Goal: Complete application form

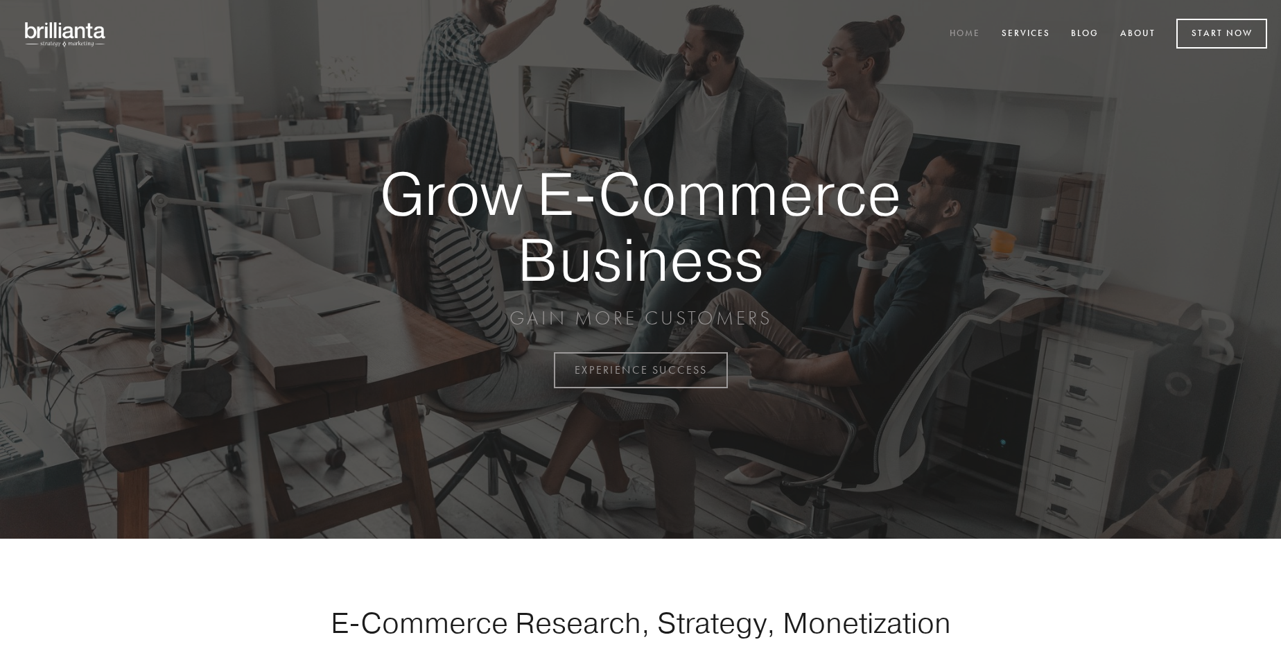
scroll to position [3635, 0]
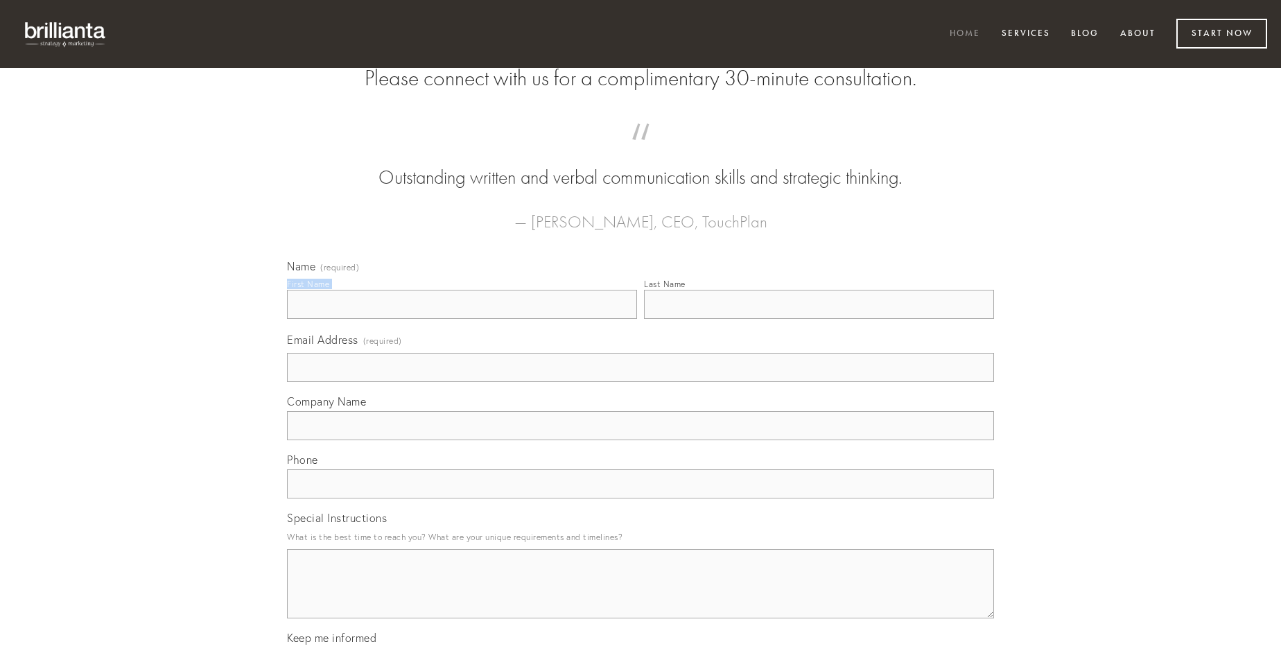
type input "[PERSON_NAME]"
click at [819, 319] on input "Last Name" at bounding box center [819, 304] width 350 height 29
type input "[PERSON_NAME]"
click at [641, 382] on input "Email Address (required)" at bounding box center [640, 367] width 707 height 29
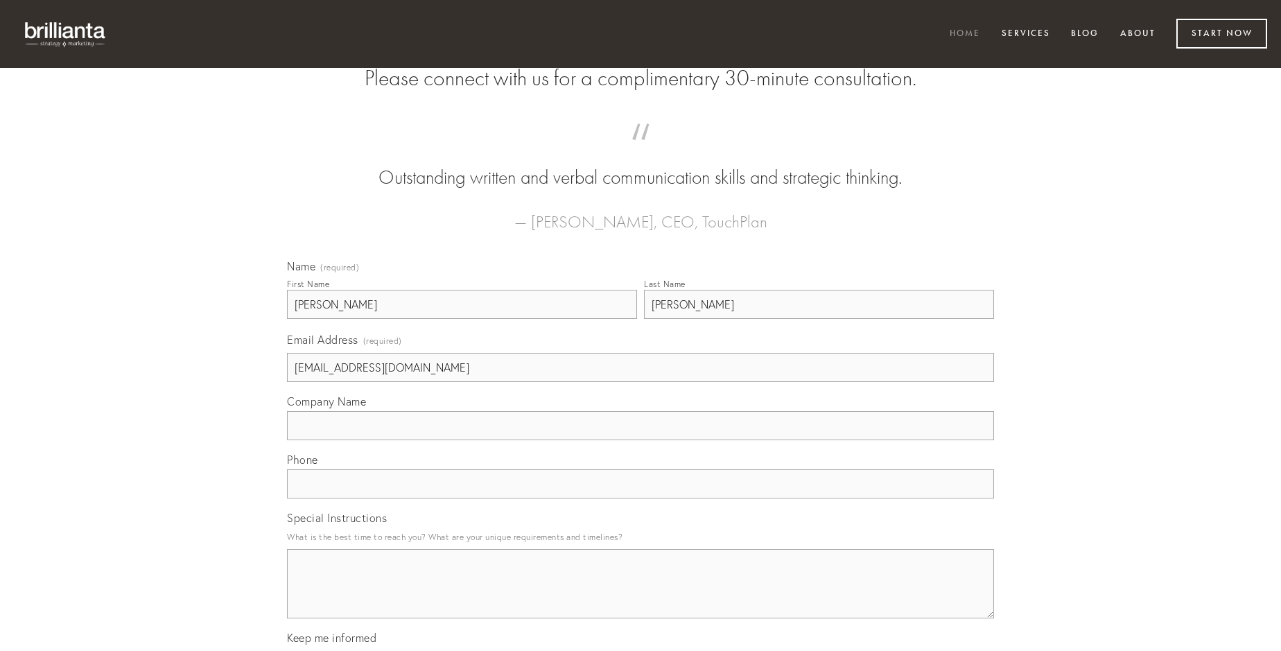
type input "[EMAIL_ADDRESS][DOMAIN_NAME]"
click at [641, 440] on input "Company Name" at bounding box center [640, 425] width 707 height 29
type input "neque"
click at [641, 499] on input "text" at bounding box center [640, 483] width 707 height 29
click at [641, 596] on textarea "Special Instructions" at bounding box center [640, 583] width 707 height 69
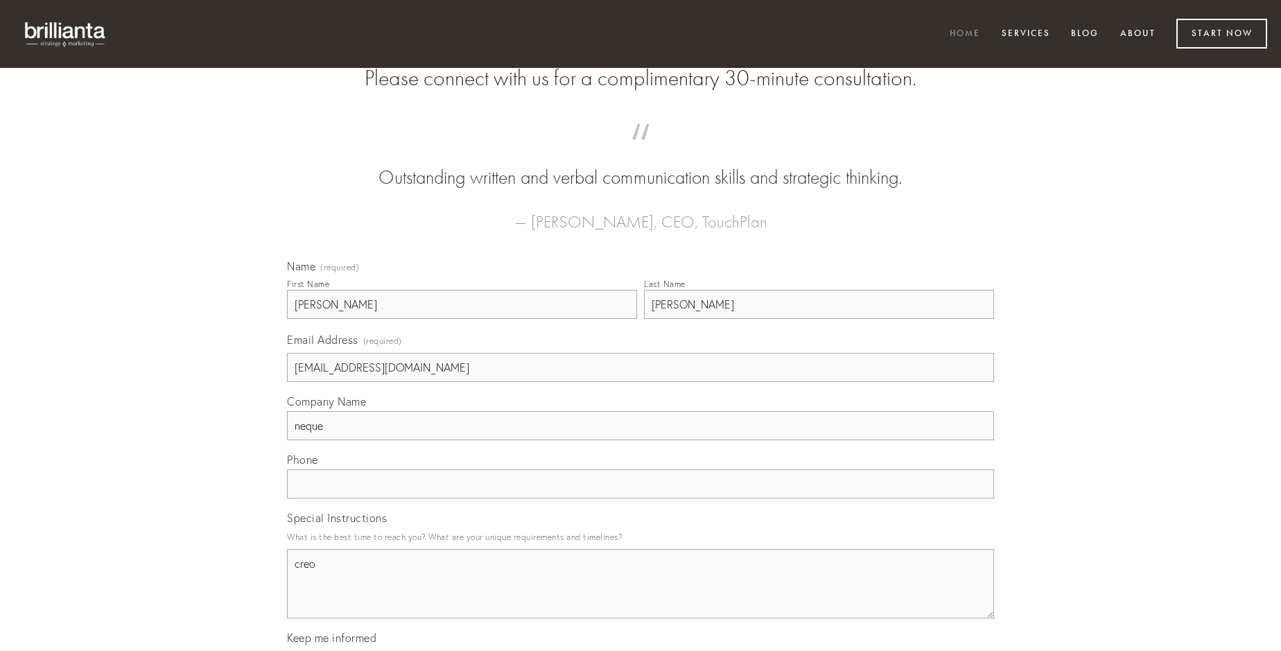
type textarea "creo"
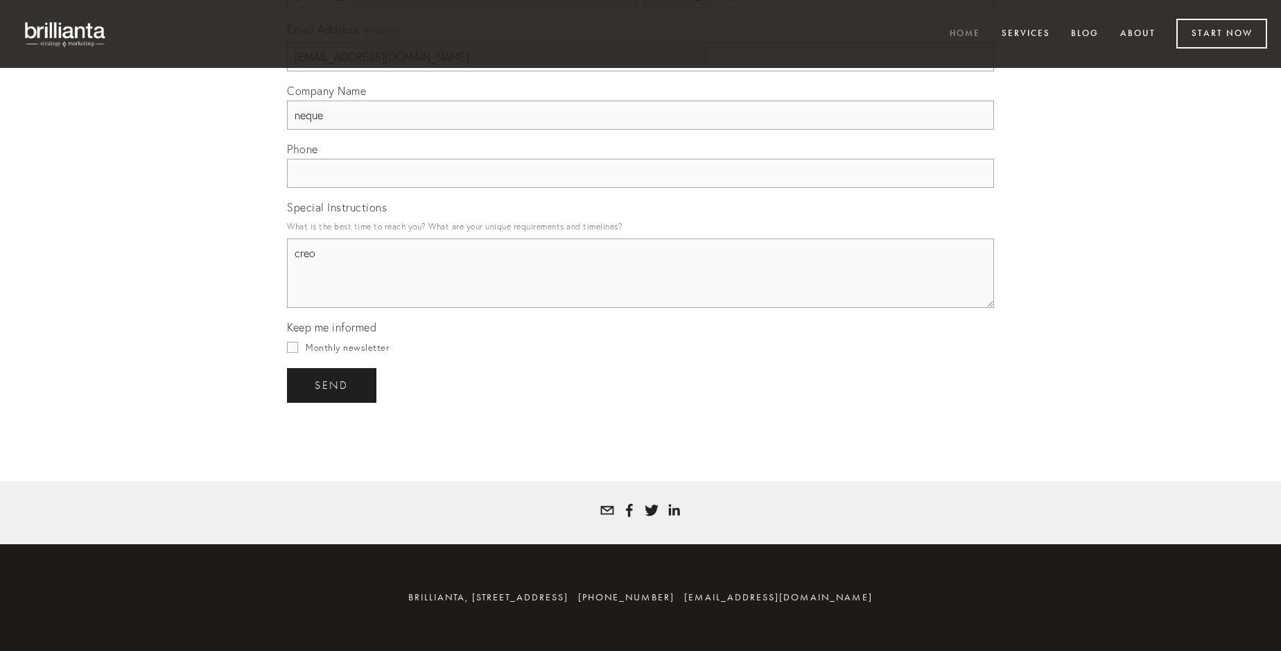
click at [333, 385] on span "send" at bounding box center [332, 385] width 34 height 12
